Goal: Transaction & Acquisition: Download file/media

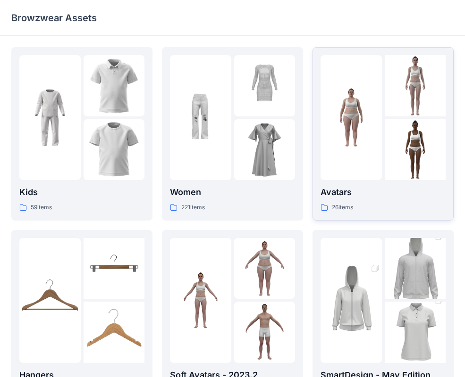
click at [349, 196] on p "Avatars" at bounding box center [382, 192] width 125 height 13
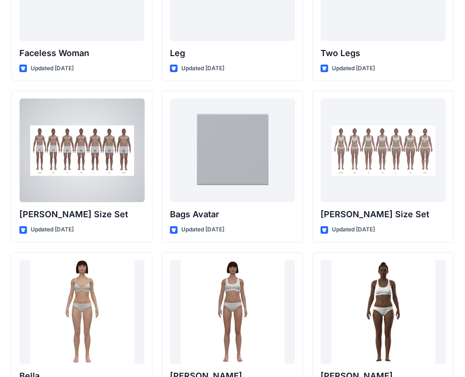
scroll to position [927, 0]
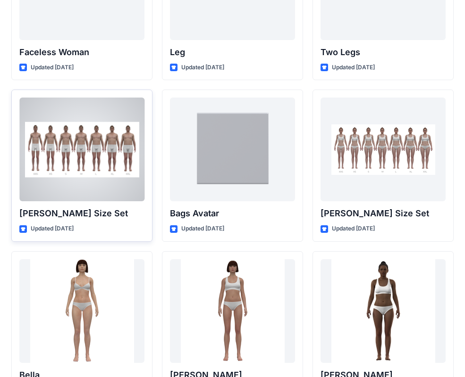
click at [120, 206] on div "[PERSON_NAME] Size Set Updated [DATE]" at bounding box center [81, 166] width 141 height 152
click at [63, 214] on p "[PERSON_NAME] Size Set" at bounding box center [81, 213] width 125 height 13
click at [30, 227] on div "Updated [DATE]" at bounding box center [81, 229] width 125 height 10
click at [48, 192] on div at bounding box center [81, 150] width 125 height 104
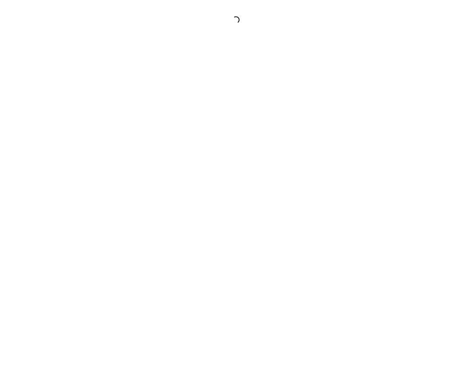
click at [48, 192] on div at bounding box center [236, 188] width 472 height 377
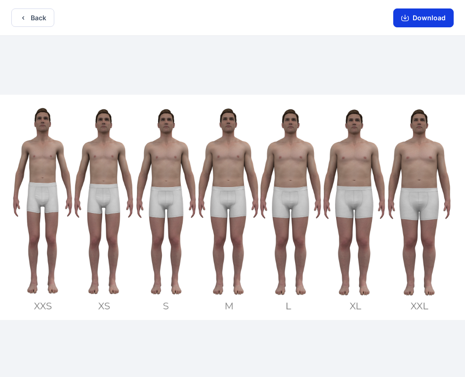
click at [409, 18] on button "Download" at bounding box center [423, 17] width 60 height 19
click at [25, 18] on icon "button" at bounding box center [23, 18] width 8 height 8
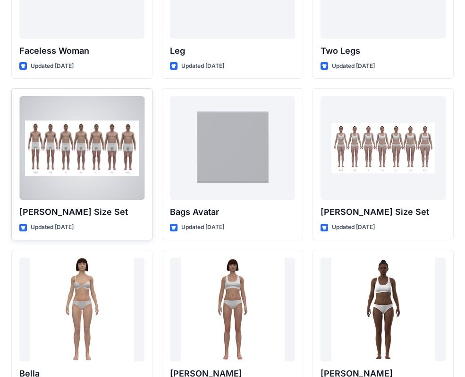
scroll to position [920, 0]
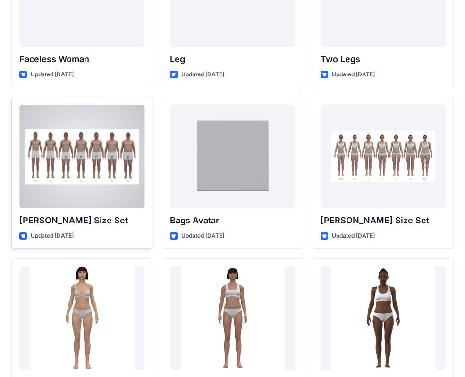
click at [102, 163] on div at bounding box center [81, 157] width 125 height 104
